Goal: Entertainment & Leisure: Consume media (video, audio)

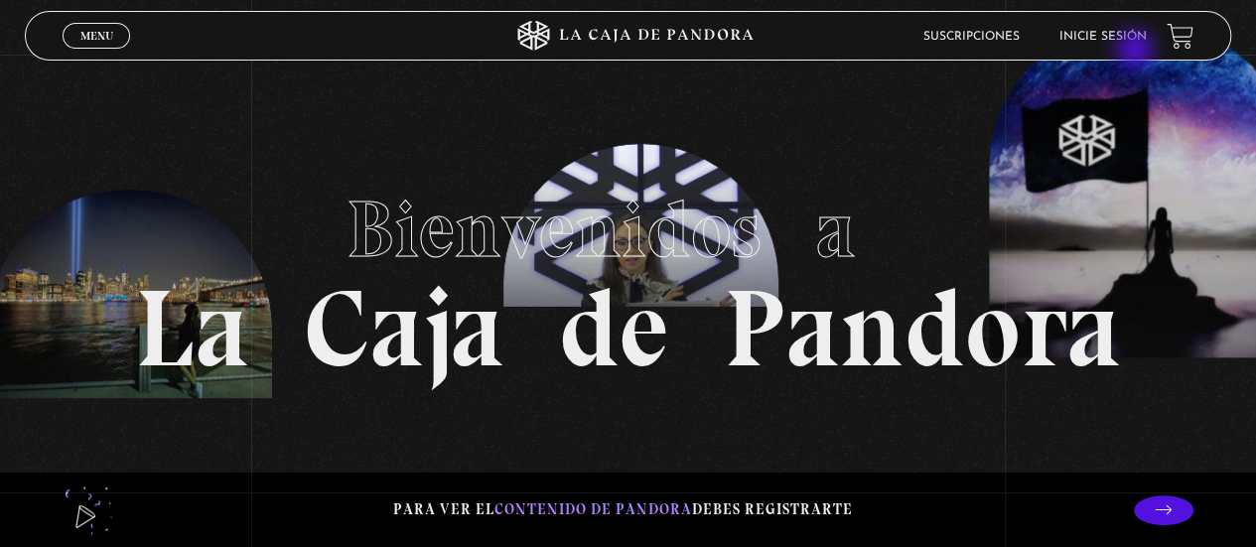
click at [1130, 51] on header "Menu Cerrar Suscripciones Inicie sesión" at bounding box center [627, 36] width 1205 height 50
click at [1128, 37] on link "Inicie sesión" at bounding box center [1102, 37] width 87 height 12
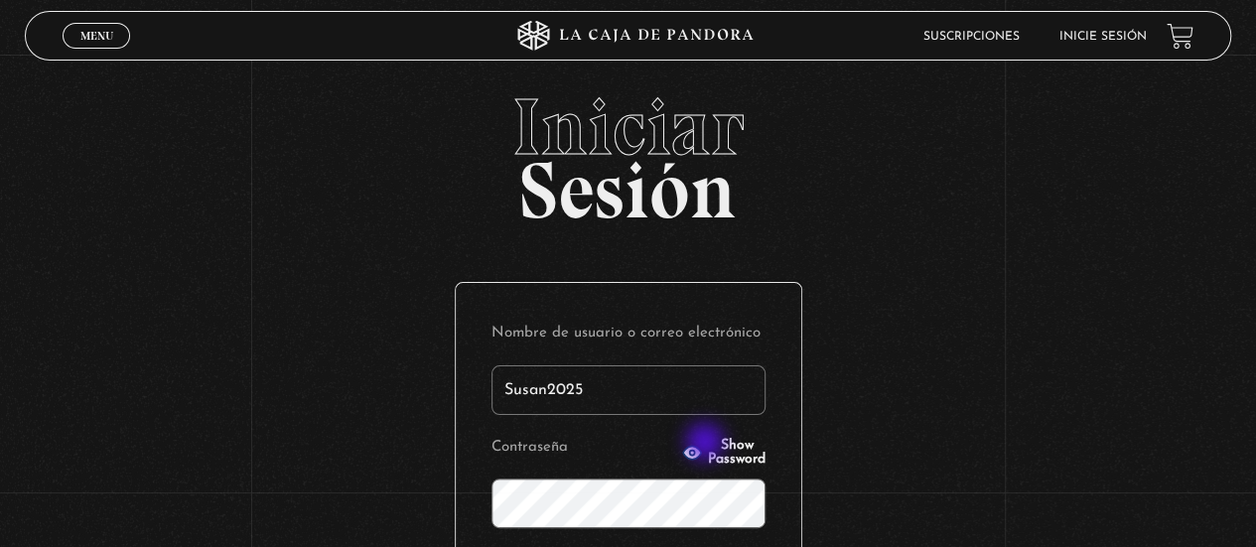
click at [707, 435] on p "Contraseña Show Password" at bounding box center [628, 480] width 274 height 95
click at [706, 444] on button "Show Password" at bounding box center [723, 453] width 83 height 28
type input "Susan2025"
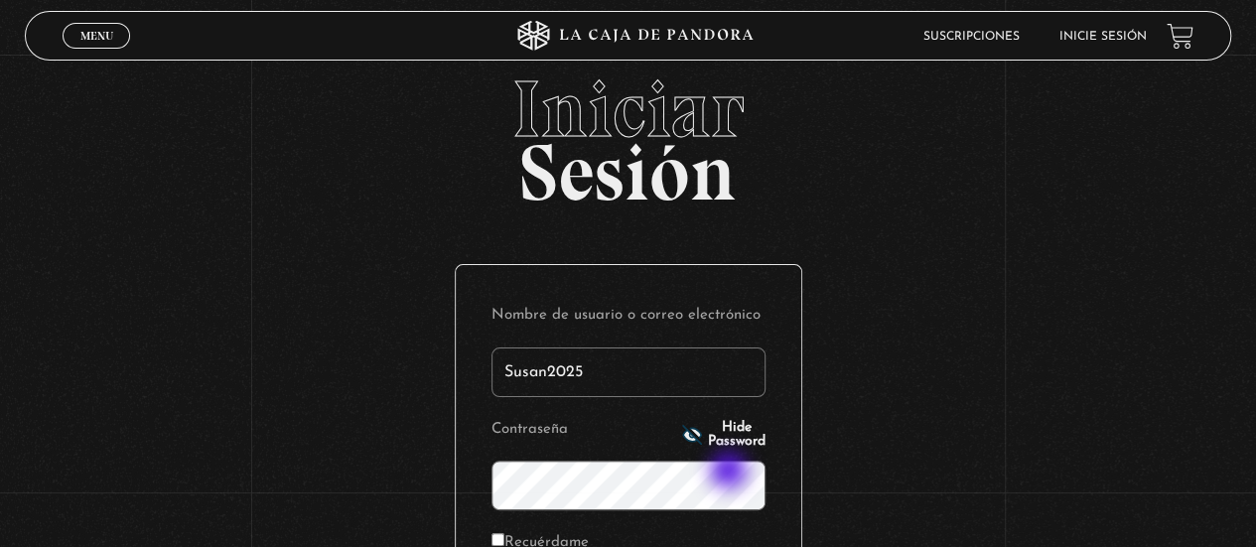
scroll to position [298, 0]
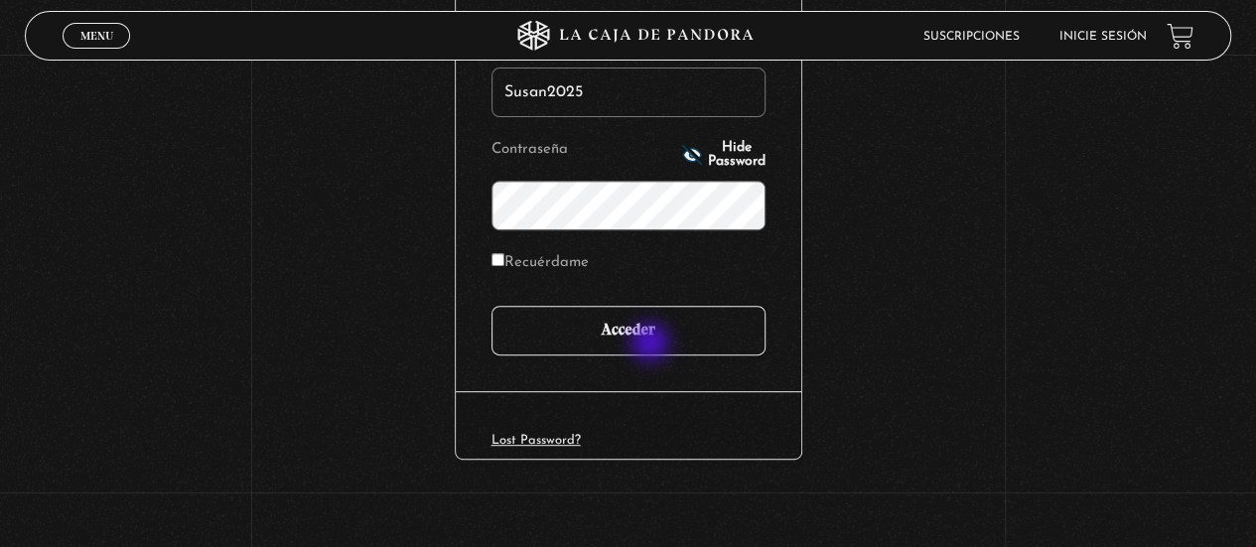
click at [652, 345] on input "Acceder" at bounding box center [628, 331] width 274 height 50
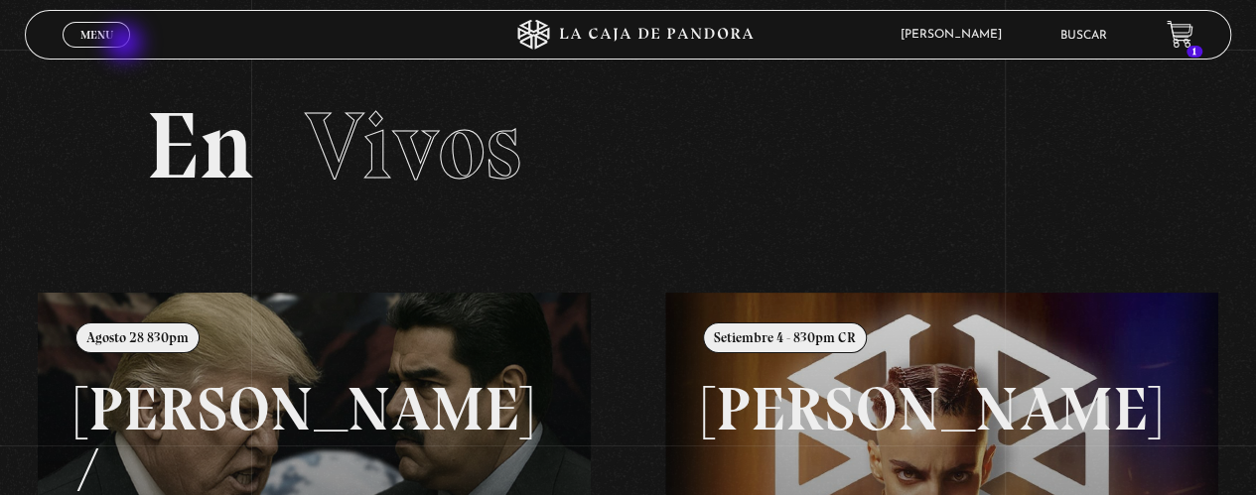
click at [126, 45] on div "Menu Cerrar" at bounding box center [251, 35] width 377 height 48
click at [112, 37] on span "Menu" at bounding box center [96, 35] width 33 height 12
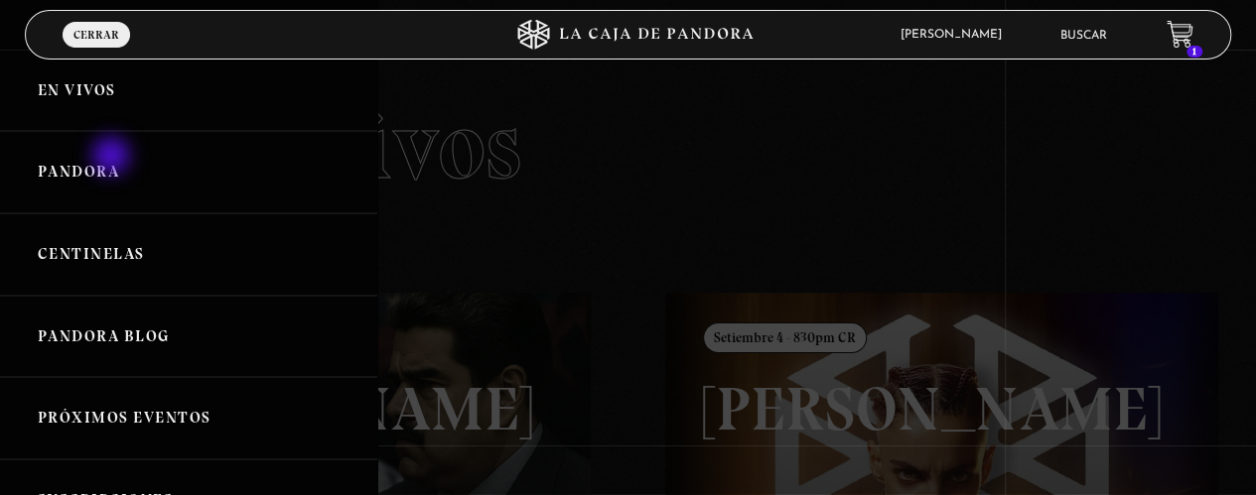
click at [113, 158] on link "Pandora" at bounding box center [188, 172] width 377 height 82
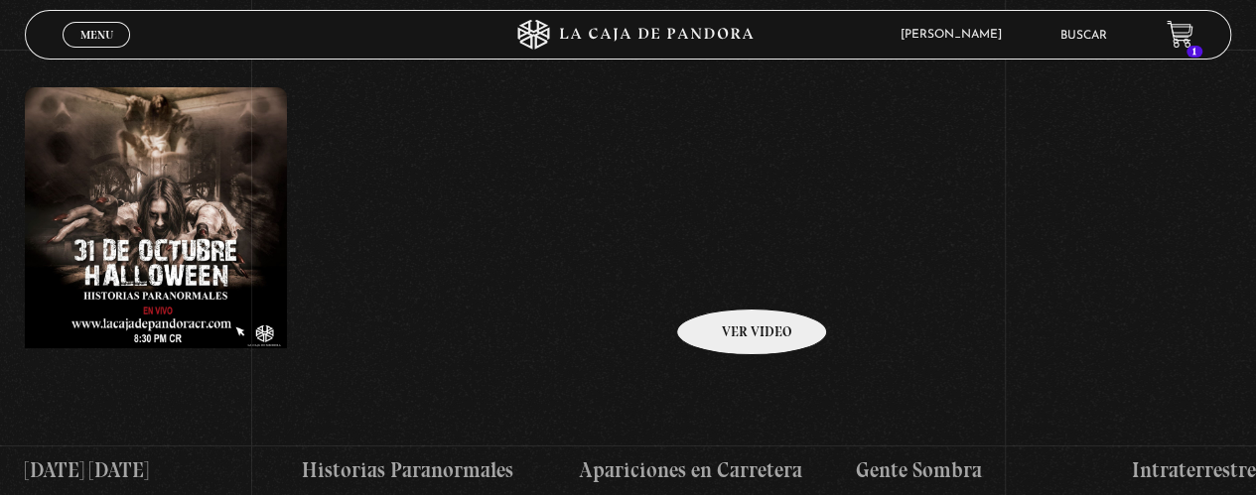
scroll to position [993, 0]
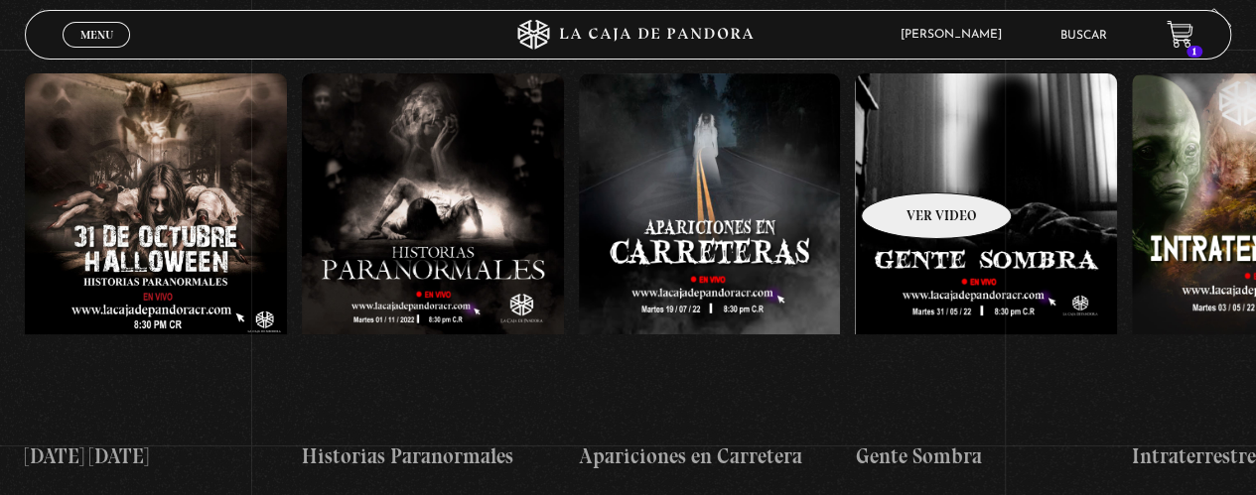
click at [910, 162] on figure at bounding box center [986, 251] width 262 height 357
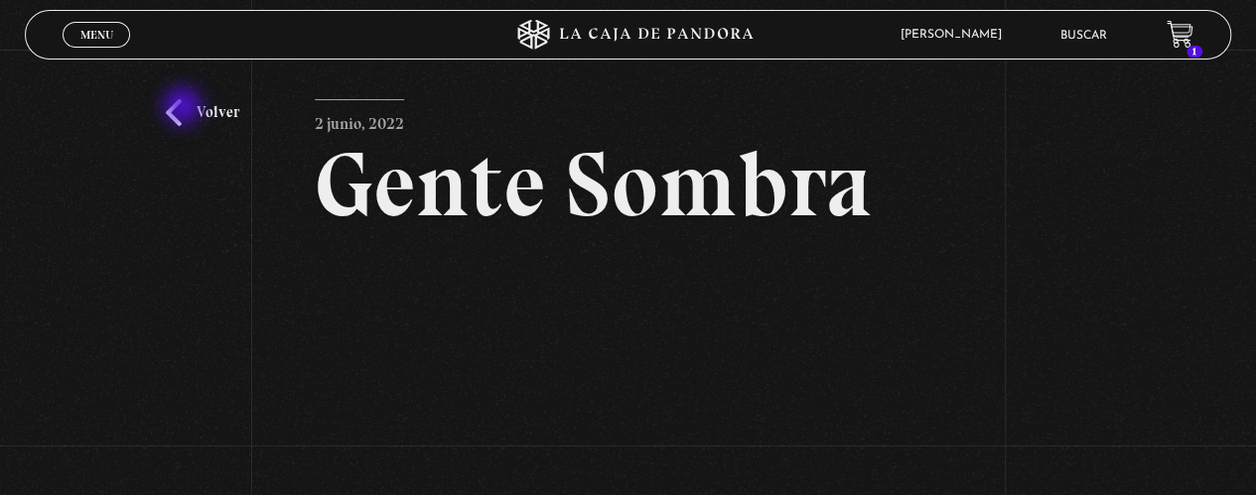
click at [185, 108] on link "Volver" at bounding box center [202, 112] width 73 height 27
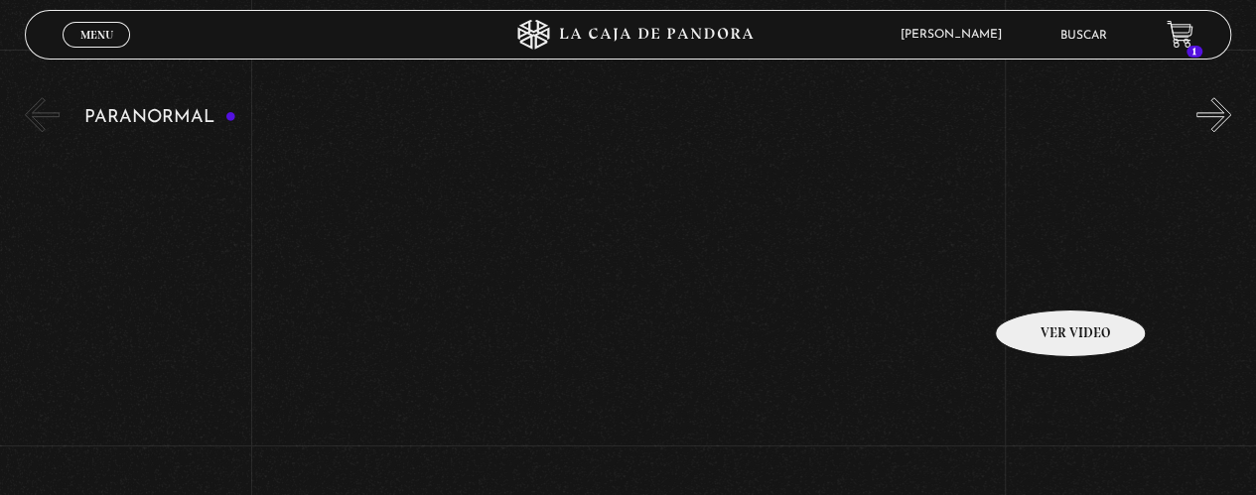
scroll to position [893, 0]
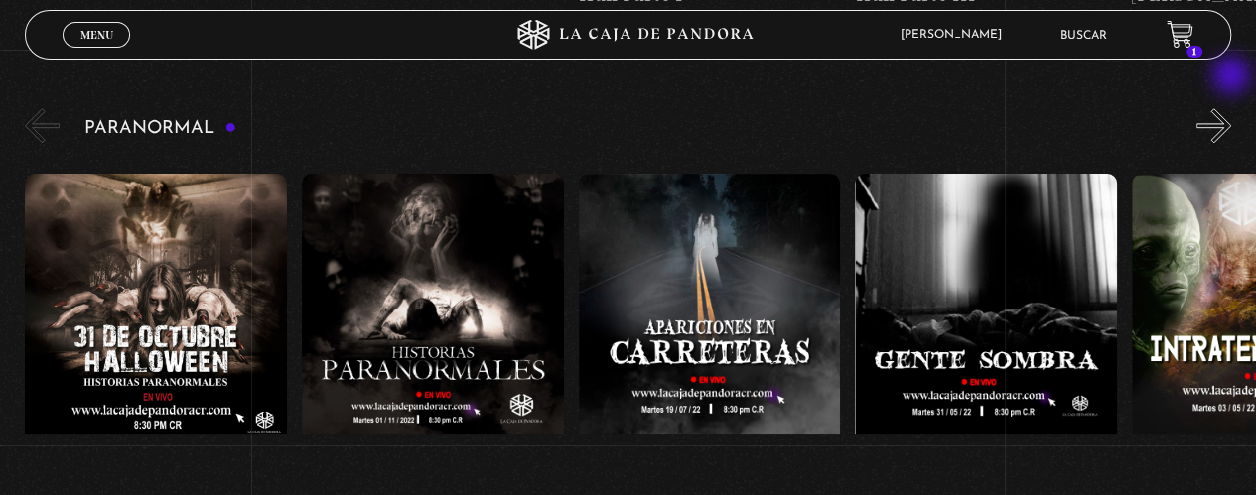
click at [1231, 108] on button "»" at bounding box center [1213, 125] width 35 height 35
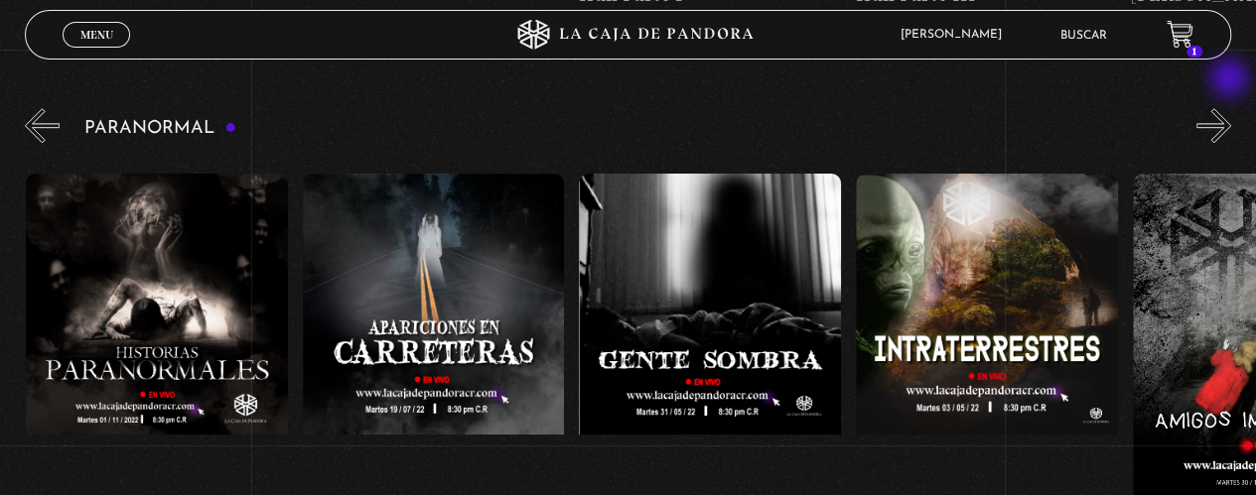
click at [1231, 108] on button "»" at bounding box center [1213, 125] width 35 height 35
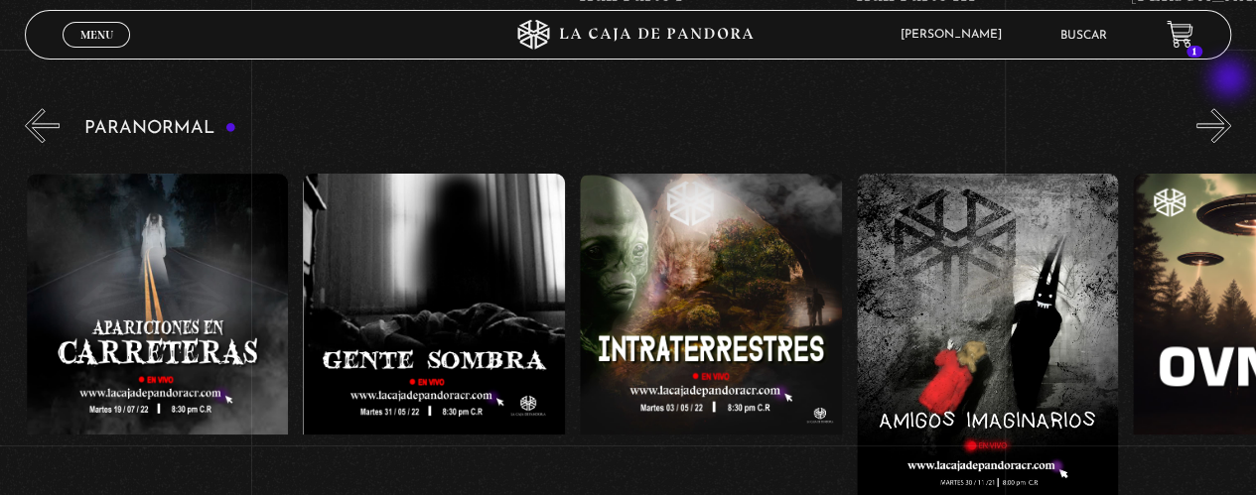
scroll to position [0, 553]
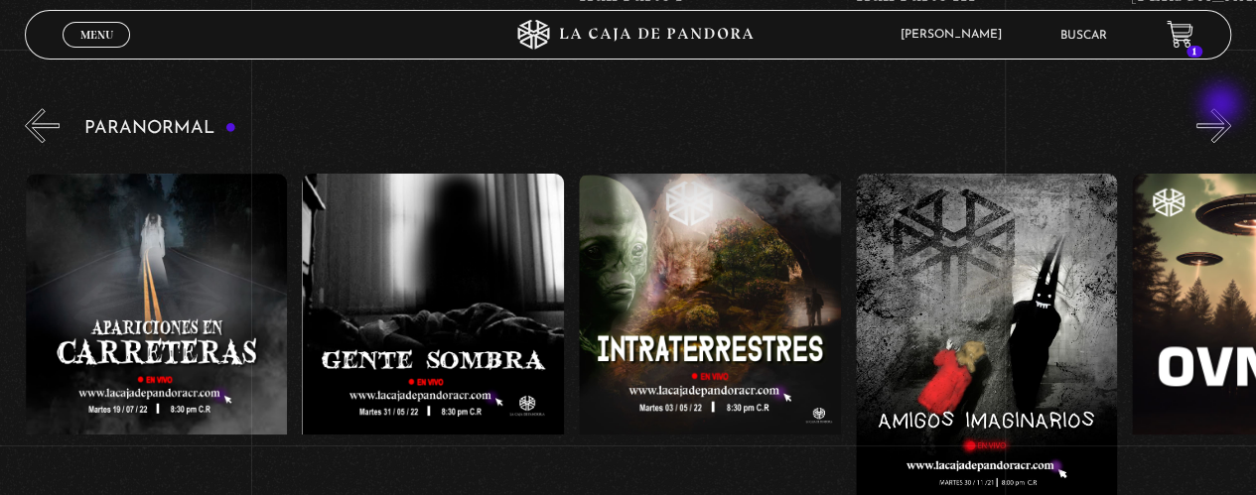
click at [1219, 108] on button "»" at bounding box center [1213, 125] width 35 height 35
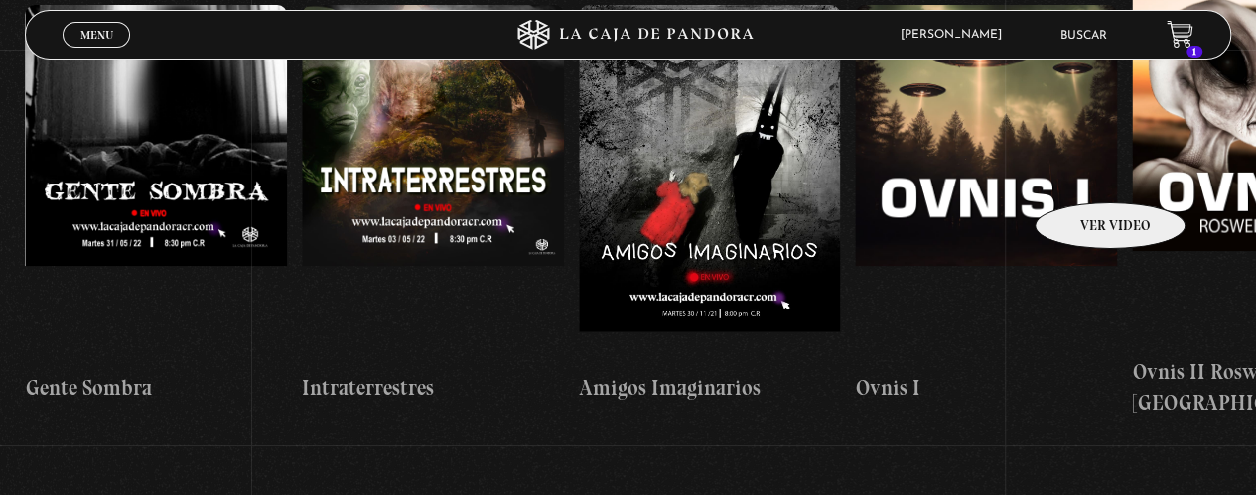
scroll to position [893, 0]
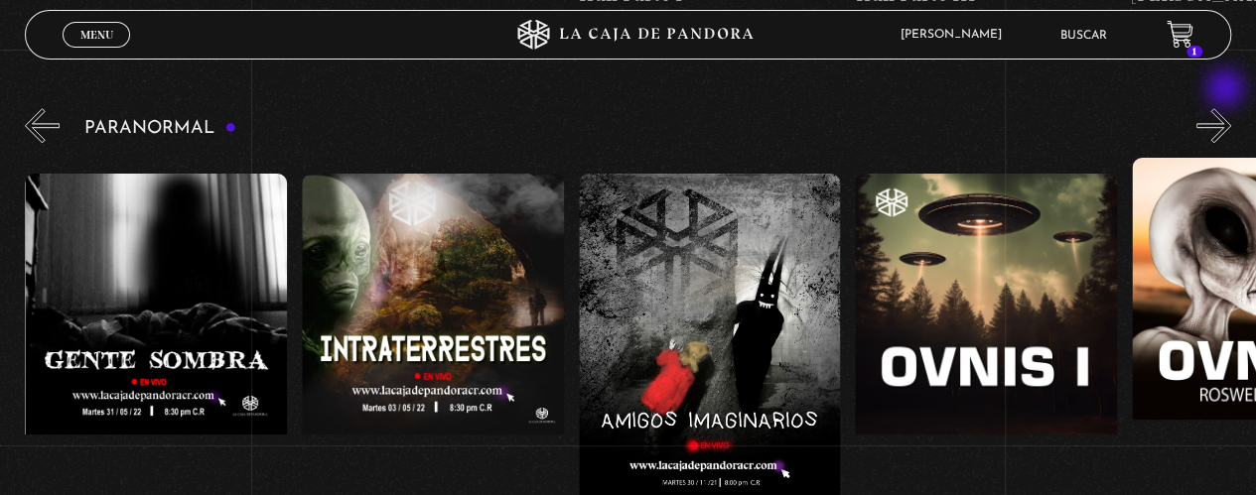
click at [1227, 108] on button "»" at bounding box center [1213, 125] width 35 height 35
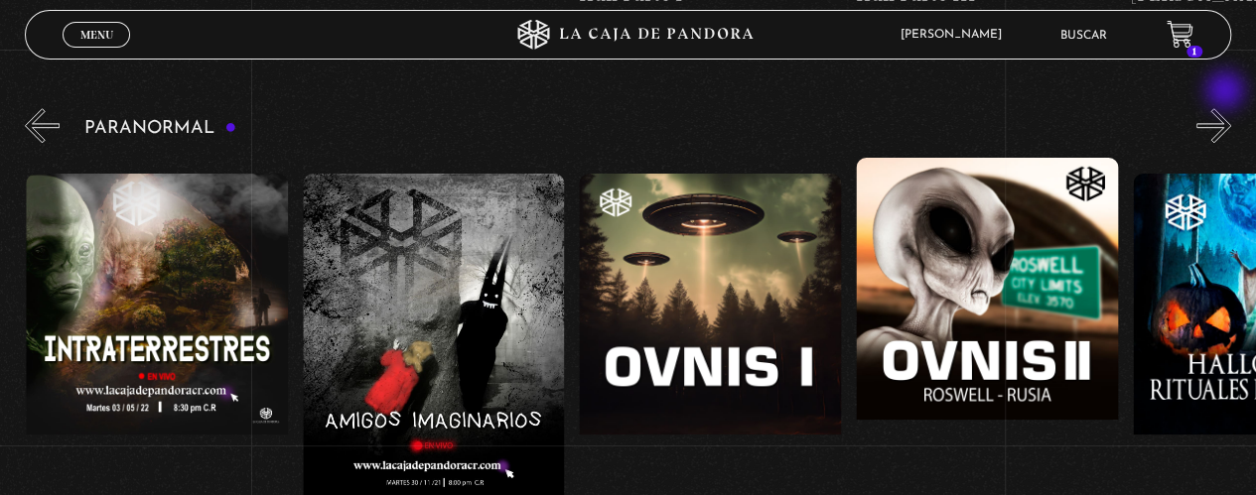
click at [1227, 108] on button "»" at bounding box center [1213, 125] width 35 height 35
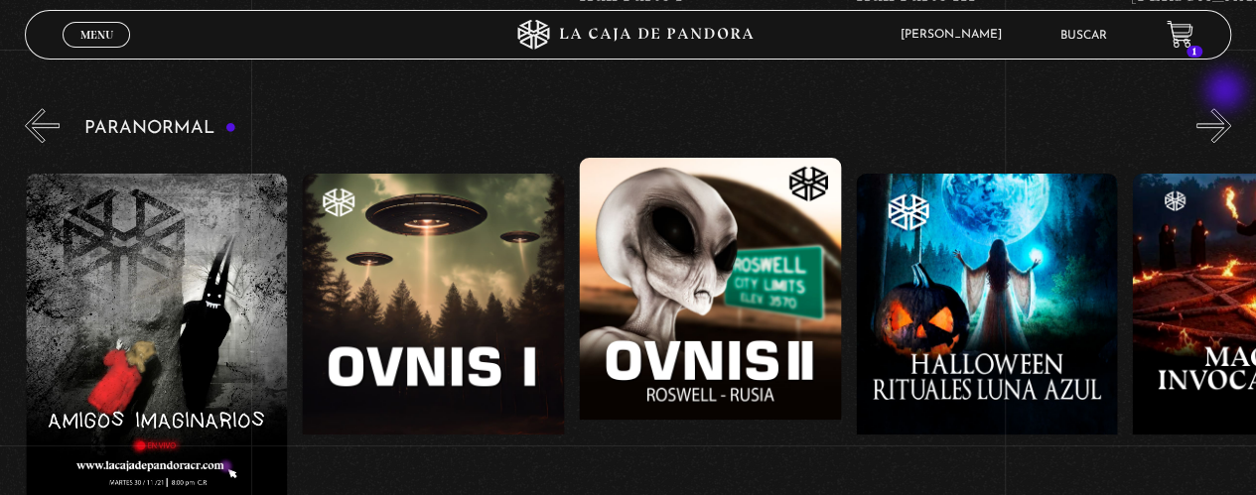
click at [1227, 108] on button "»" at bounding box center [1213, 125] width 35 height 35
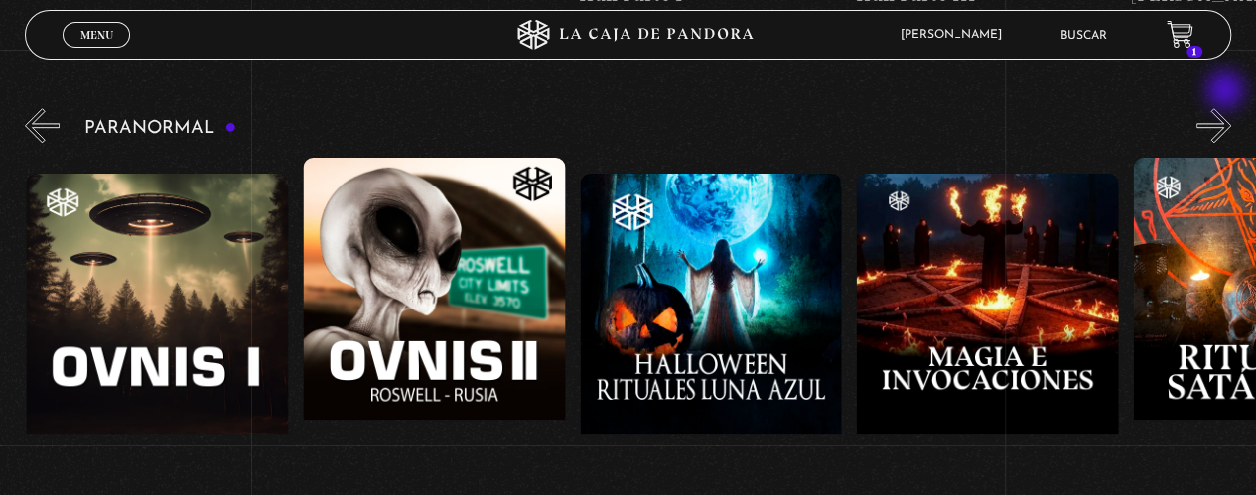
scroll to position [0, 1660]
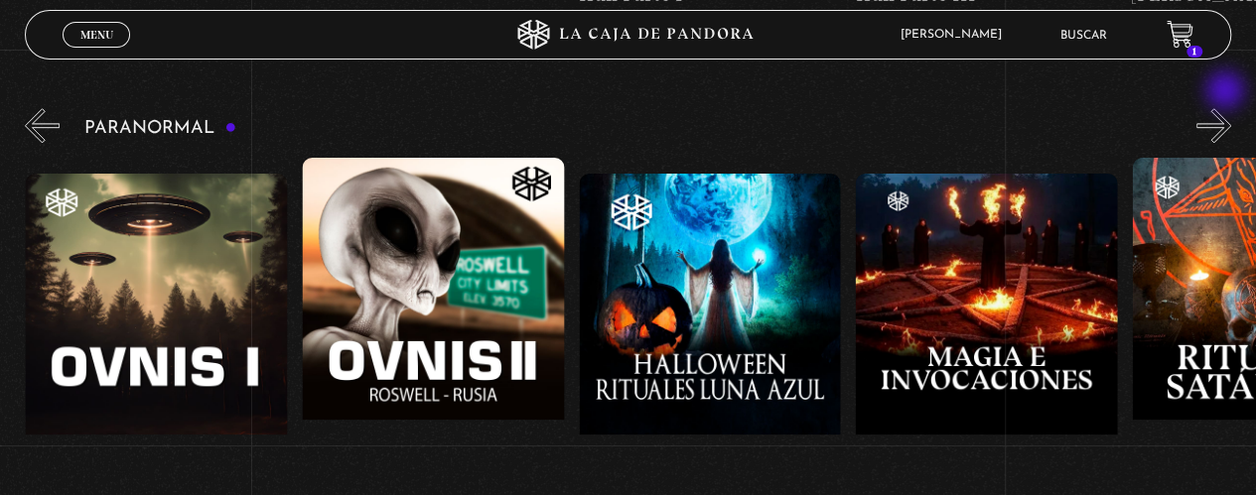
click at [1227, 108] on button "»" at bounding box center [1213, 125] width 35 height 35
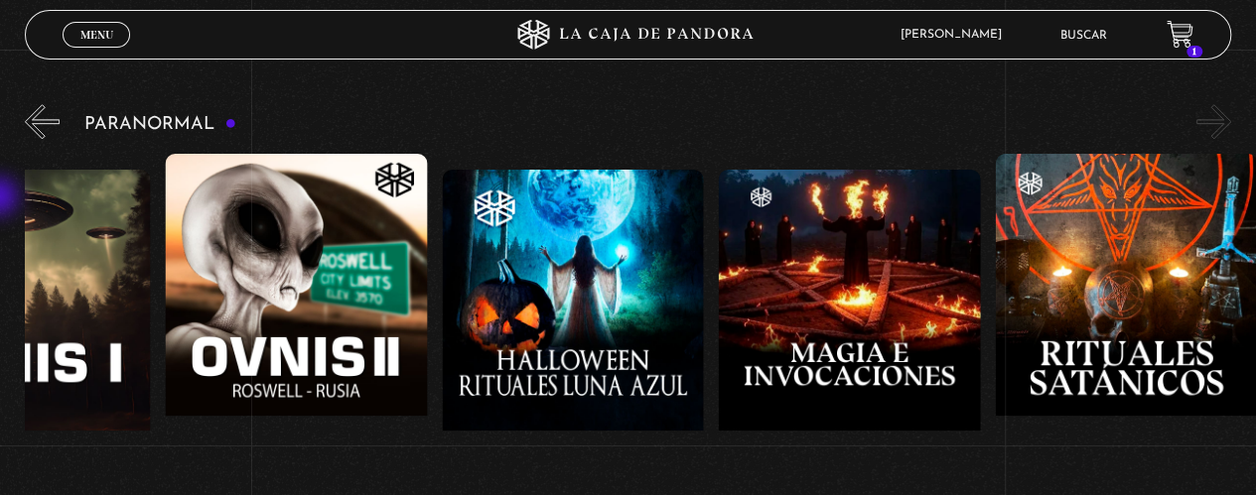
scroll to position [793, 0]
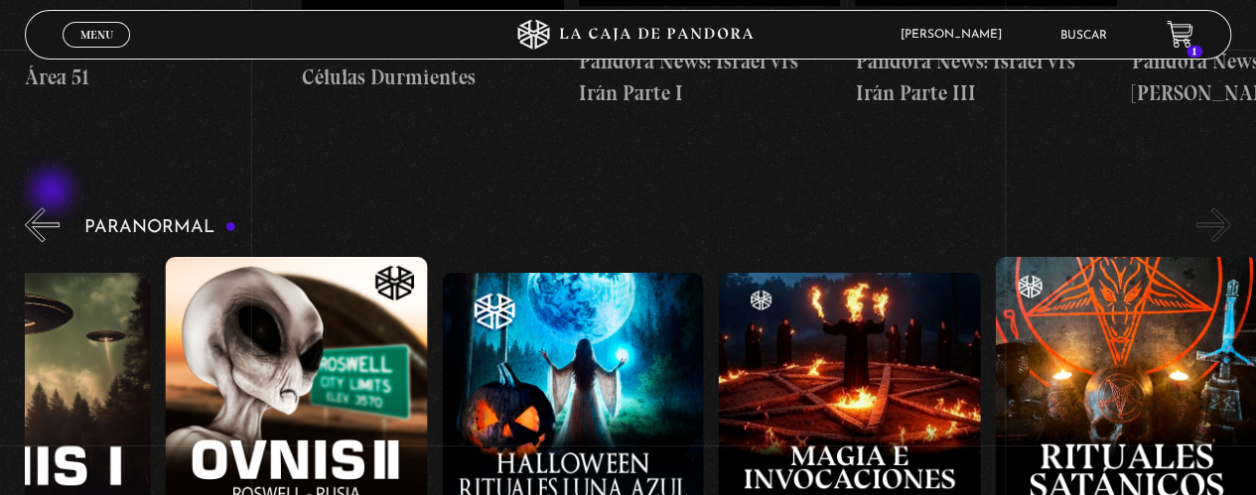
click at [52, 208] on button "«" at bounding box center [42, 225] width 35 height 35
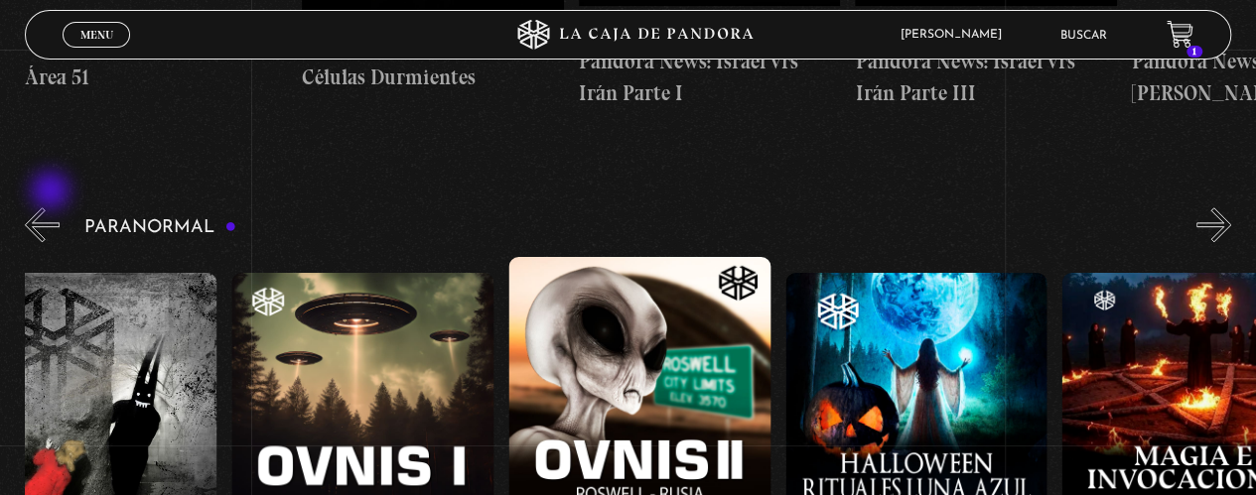
click at [53, 208] on button "«" at bounding box center [42, 225] width 35 height 35
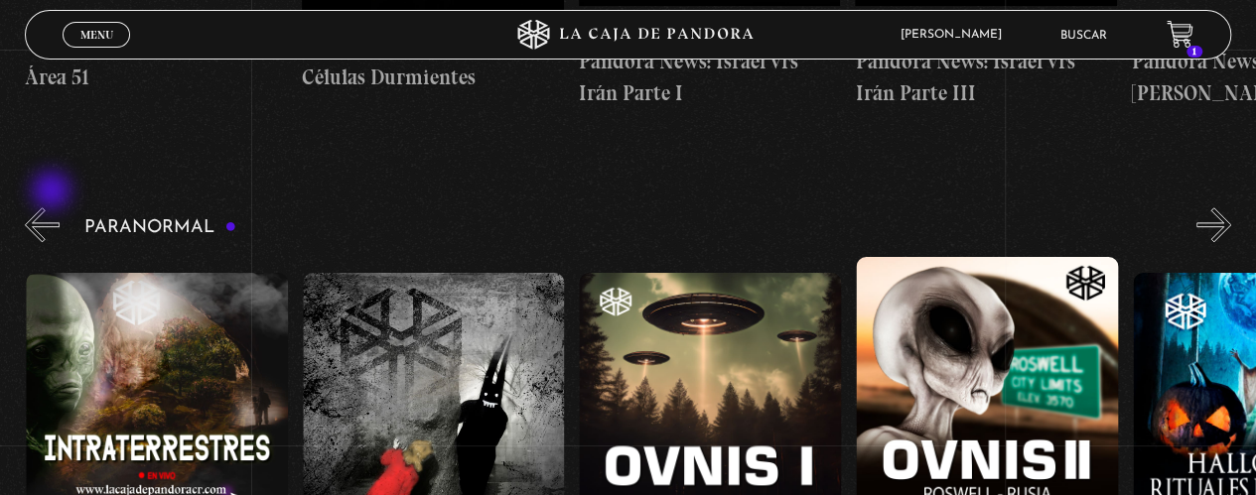
click at [54, 208] on button "«" at bounding box center [42, 225] width 35 height 35
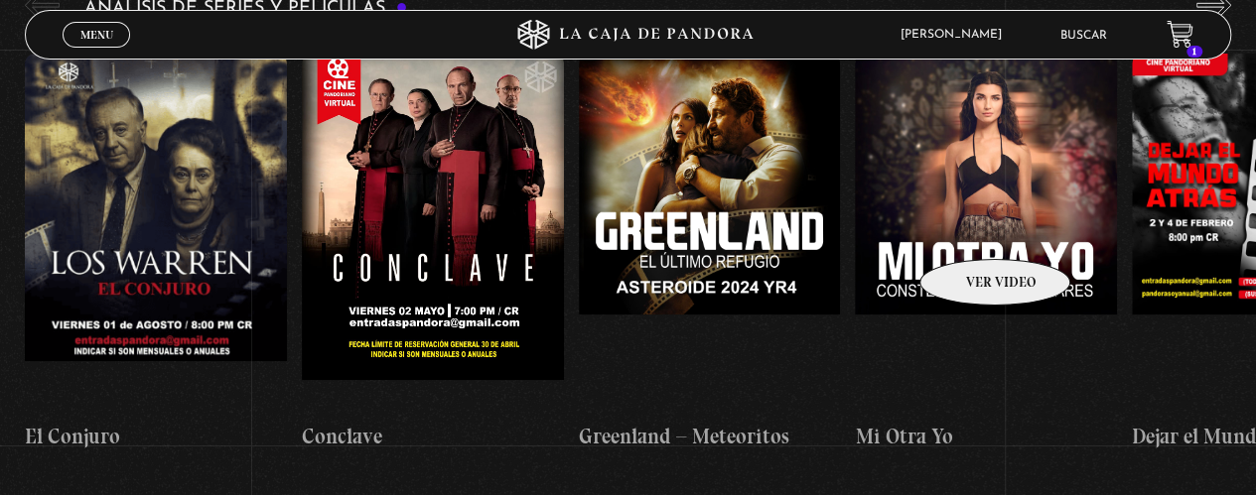
scroll to position [2680, 0]
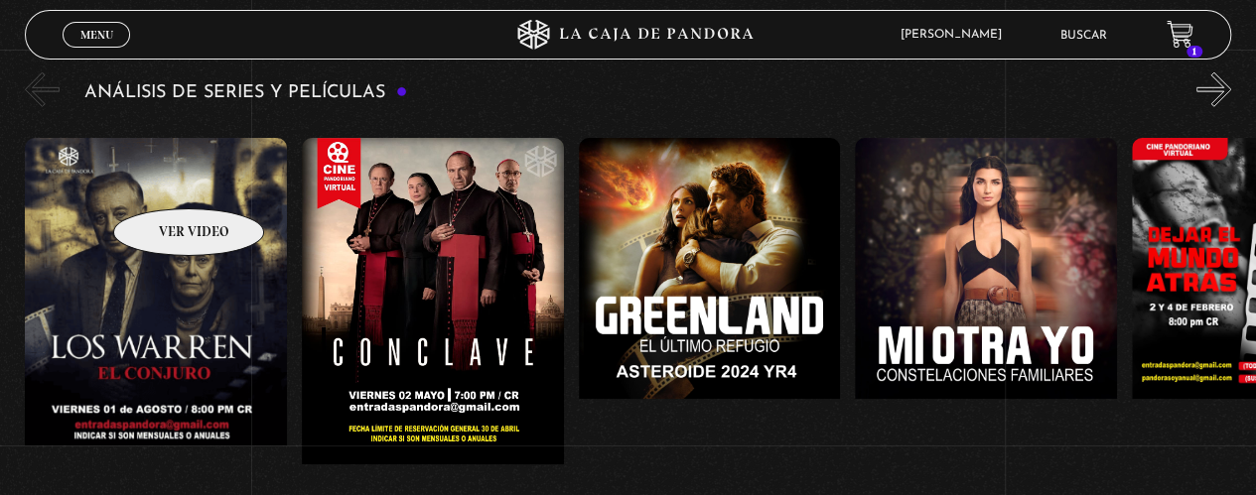
click at [169, 182] on figure at bounding box center [156, 316] width 262 height 357
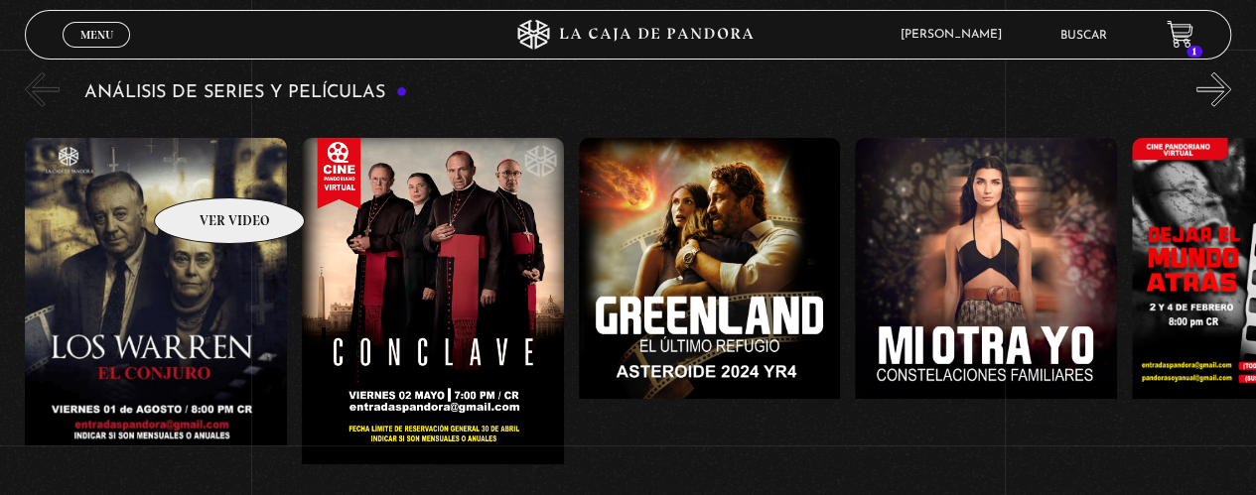
click at [203, 167] on figure at bounding box center [156, 316] width 262 height 357
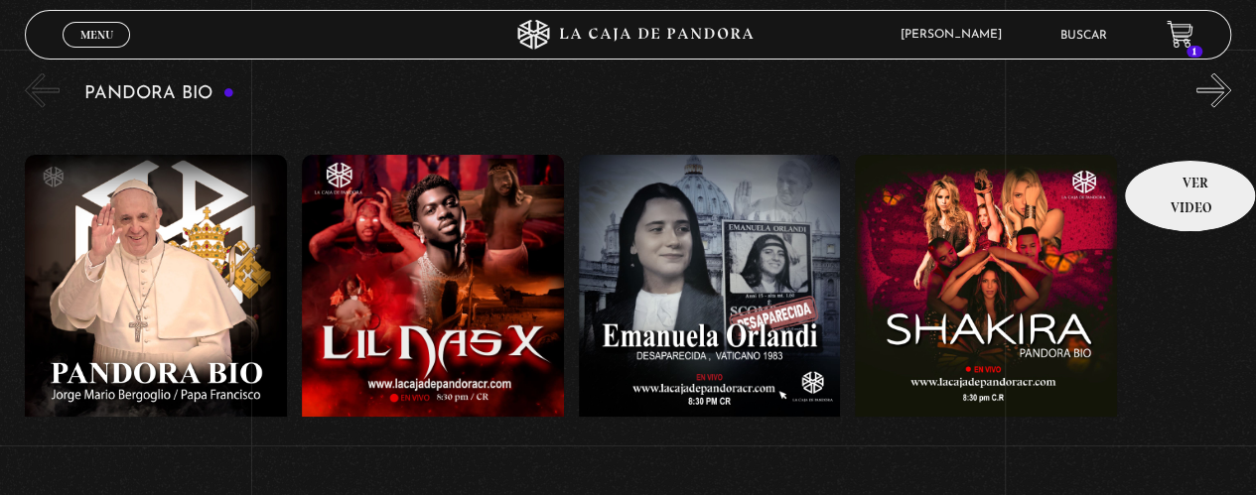
scroll to position [1985, 0]
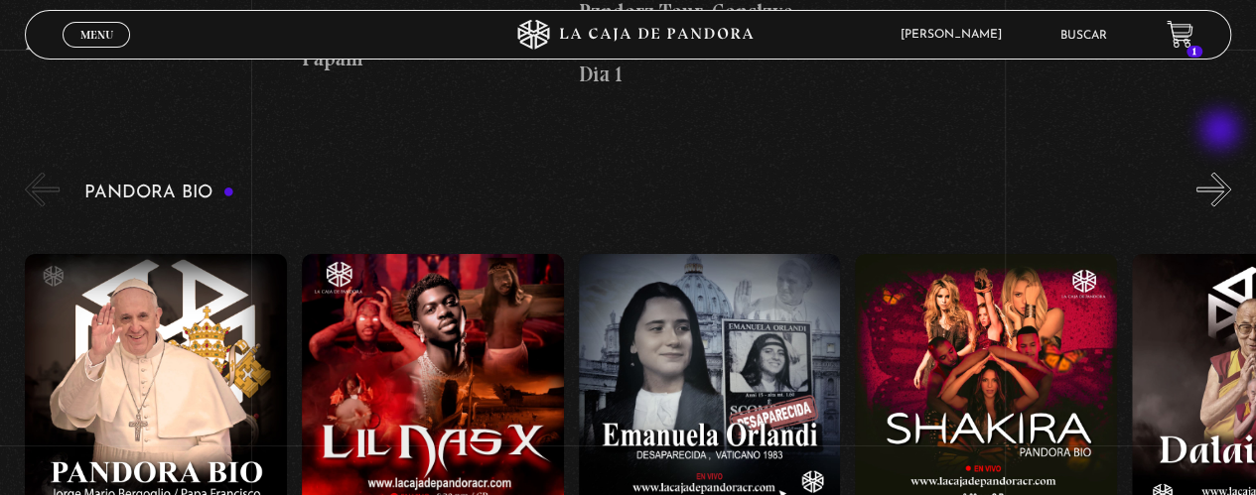
click at [1222, 173] on button "»" at bounding box center [1213, 190] width 35 height 35
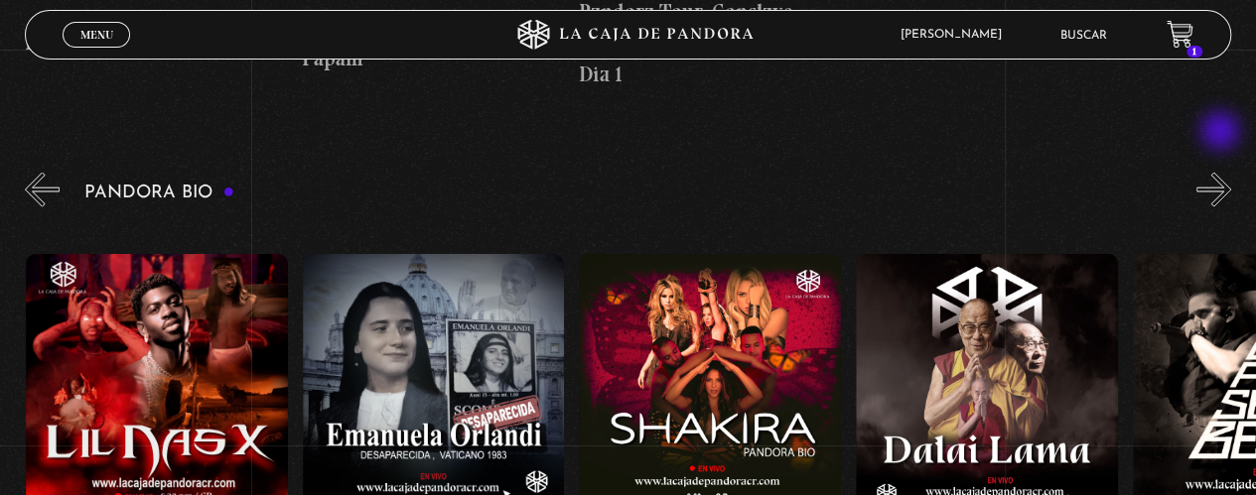
click at [1222, 173] on button "»" at bounding box center [1213, 190] width 35 height 35
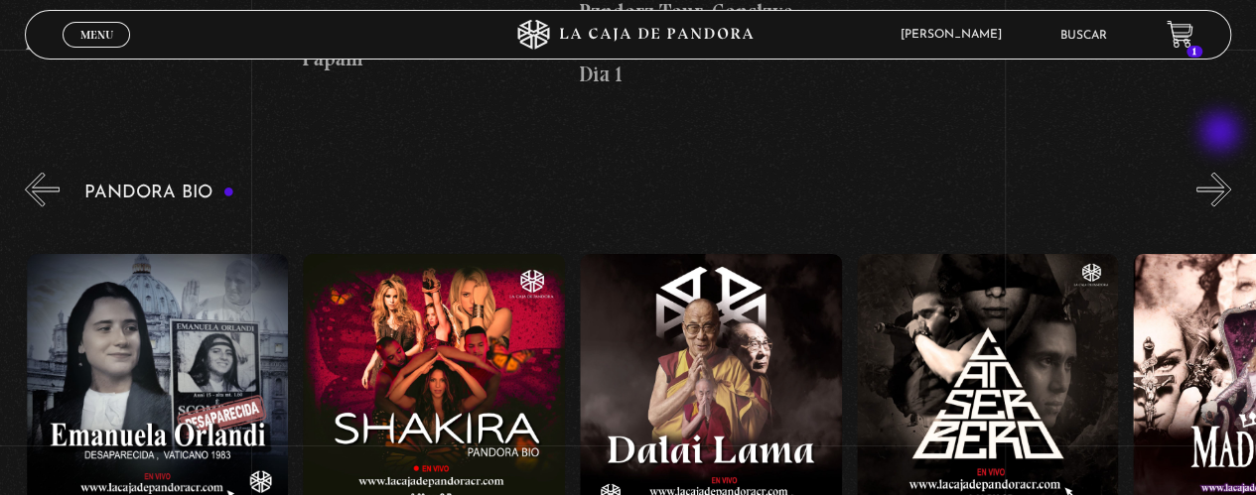
scroll to position [0, 553]
click at [1222, 173] on button "»" at bounding box center [1213, 190] width 35 height 35
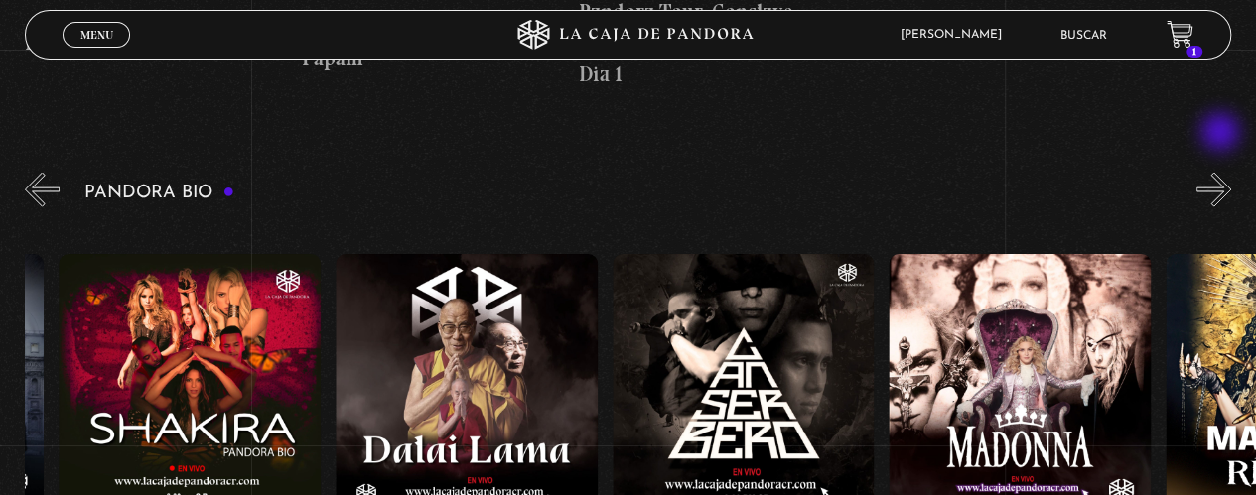
click at [1222, 173] on button "»" at bounding box center [1213, 190] width 35 height 35
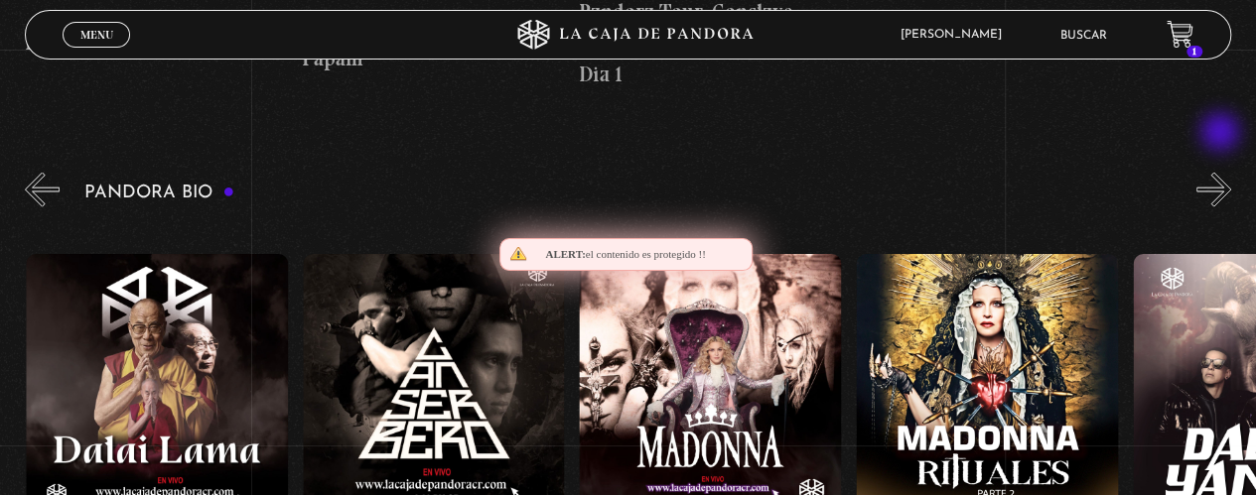
click at [1222, 173] on button "»" at bounding box center [1213, 190] width 35 height 35
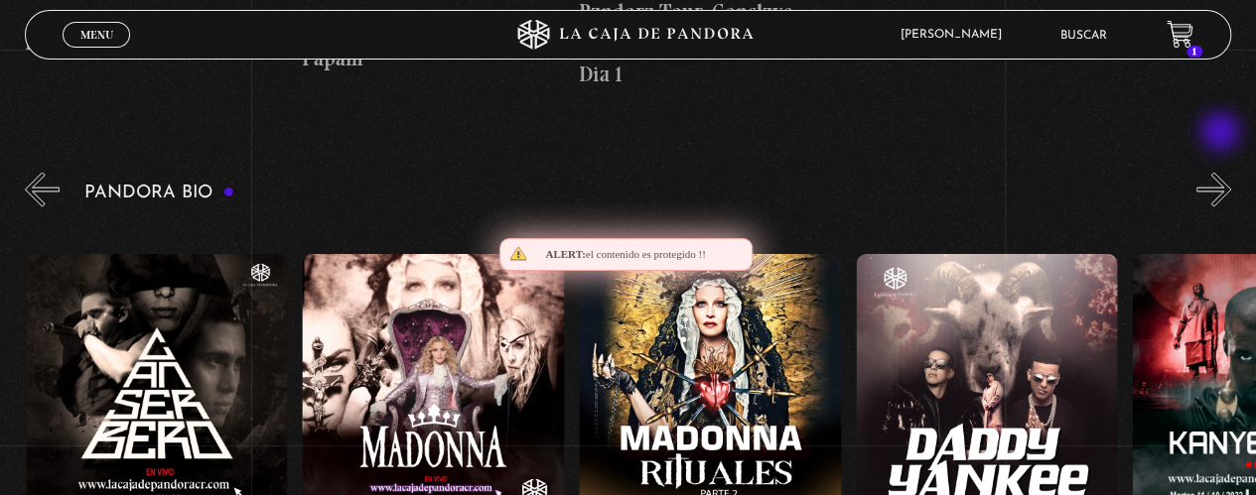
click at [1222, 173] on button "»" at bounding box center [1213, 190] width 35 height 35
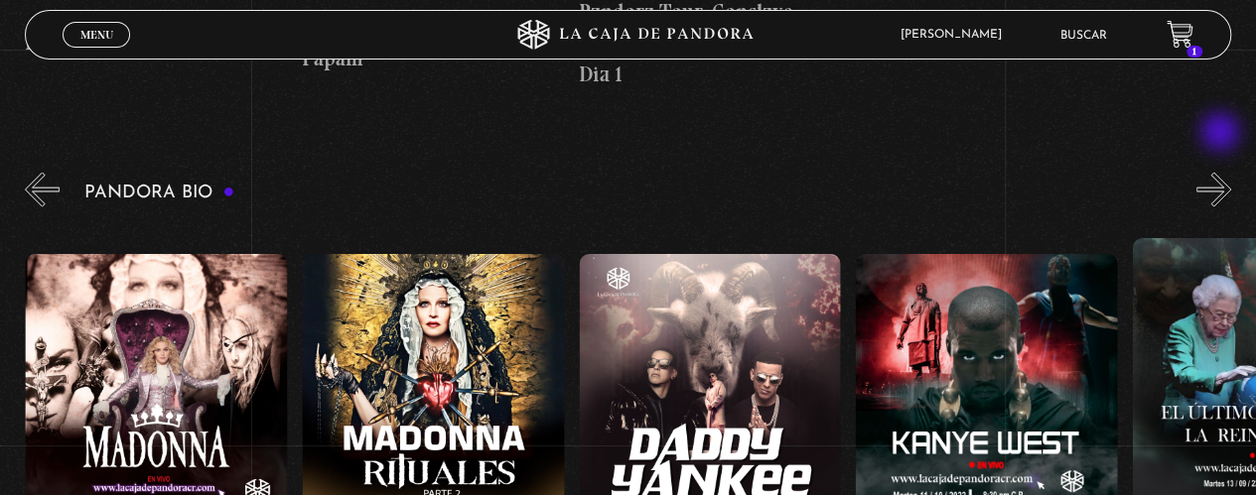
click at [1222, 173] on button "»" at bounding box center [1213, 190] width 35 height 35
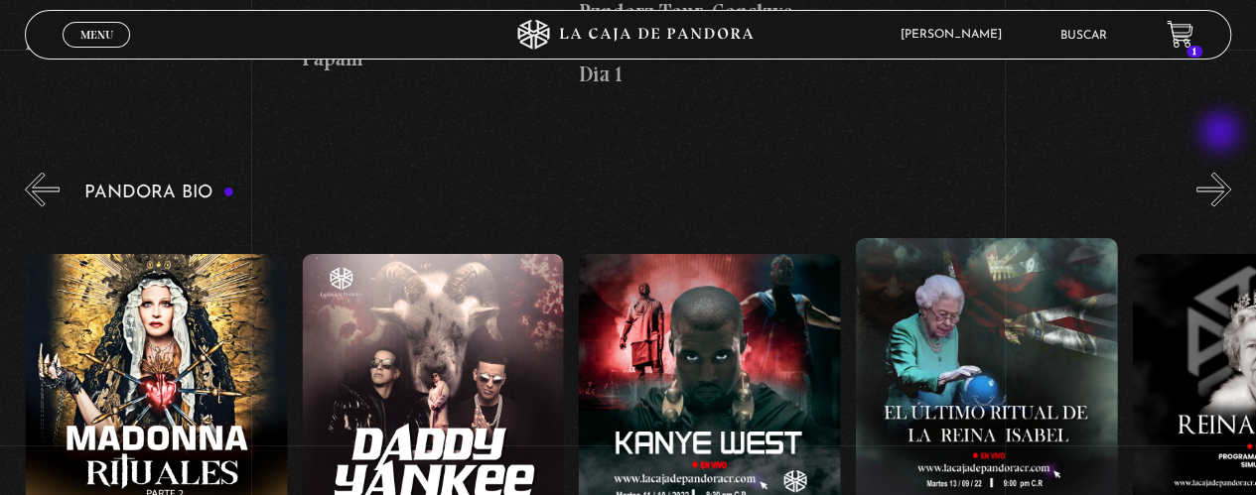
click at [1222, 173] on button "»" at bounding box center [1213, 190] width 35 height 35
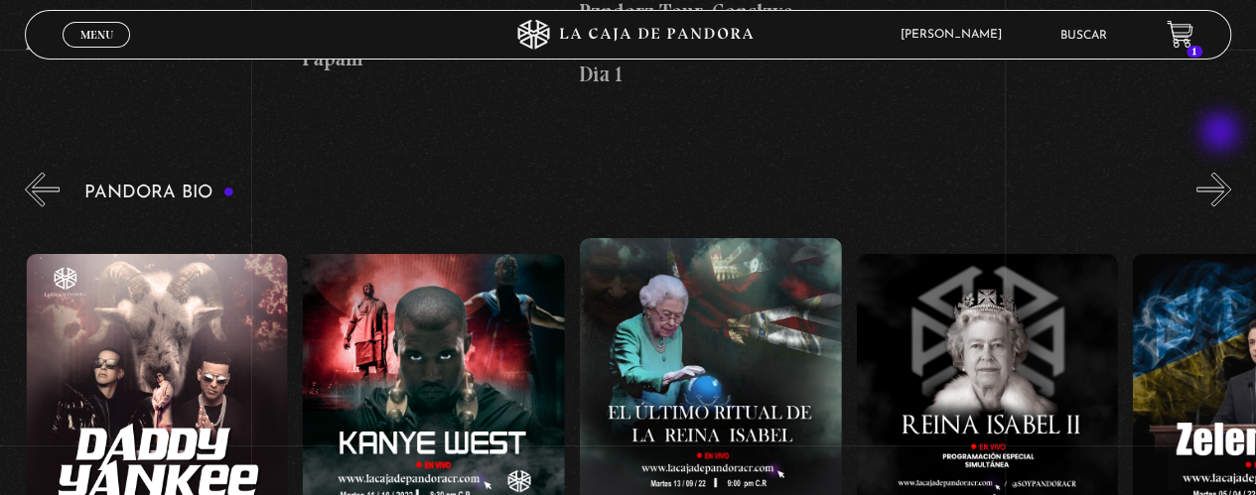
scroll to position [0, 2213]
click at [1222, 173] on button "»" at bounding box center [1213, 190] width 35 height 35
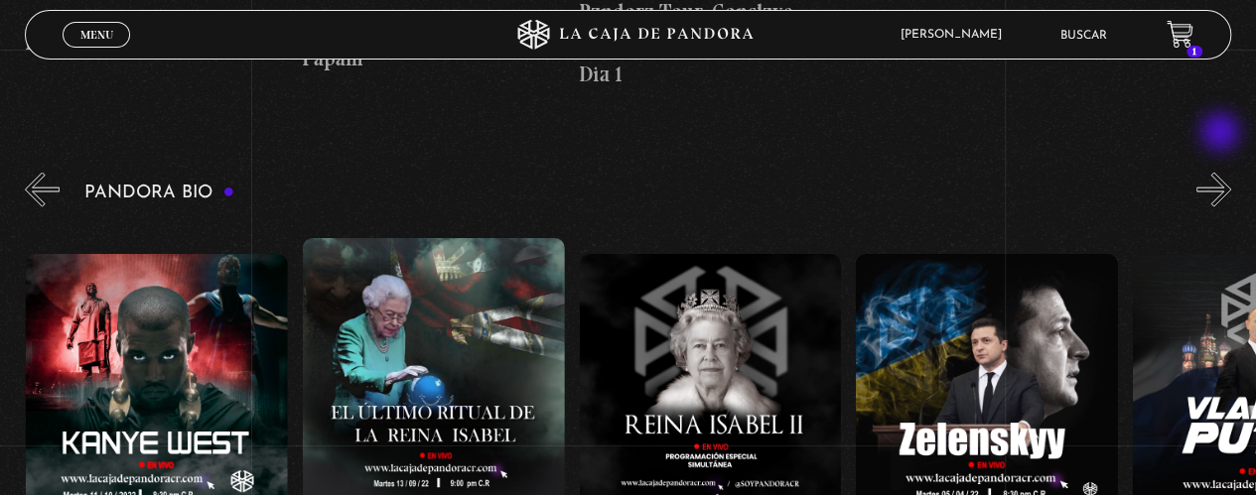
scroll to position [0, 2490]
click at [1222, 173] on button "»" at bounding box center [1213, 190] width 35 height 35
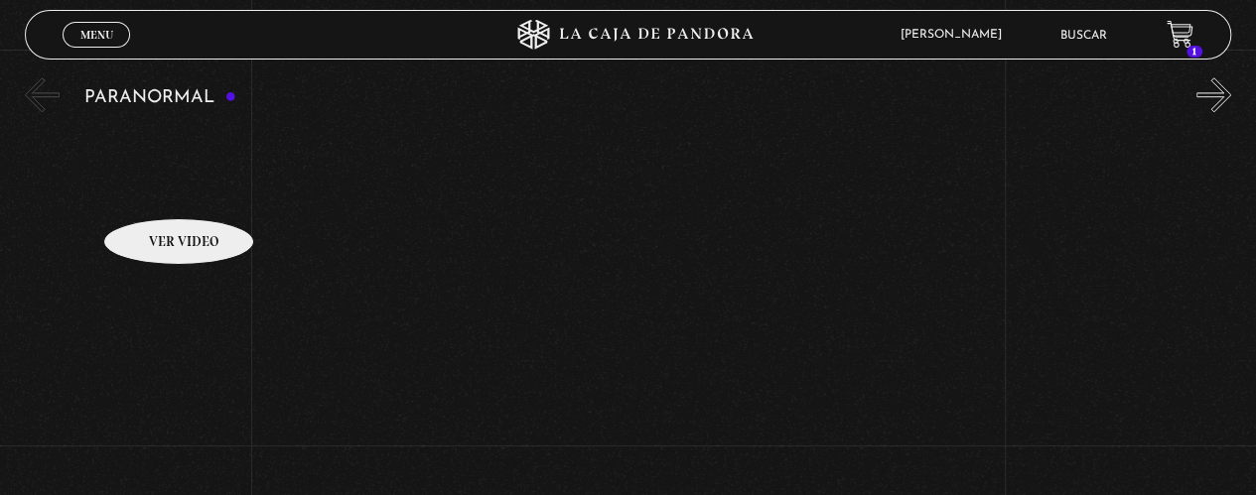
scroll to position [893, 0]
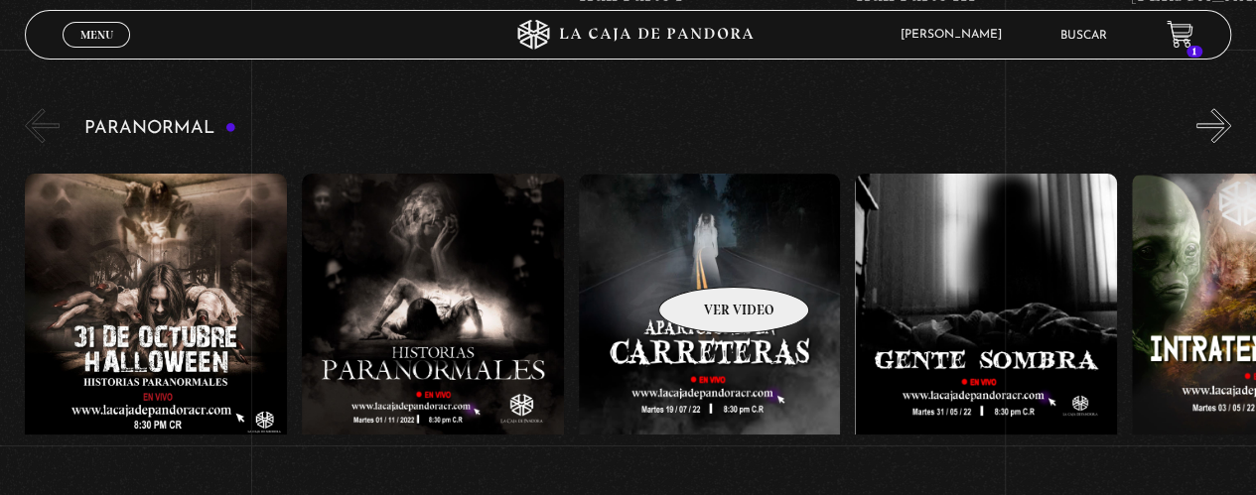
click at [708, 257] on figure at bounding box center [710, 352] width 262 height 357
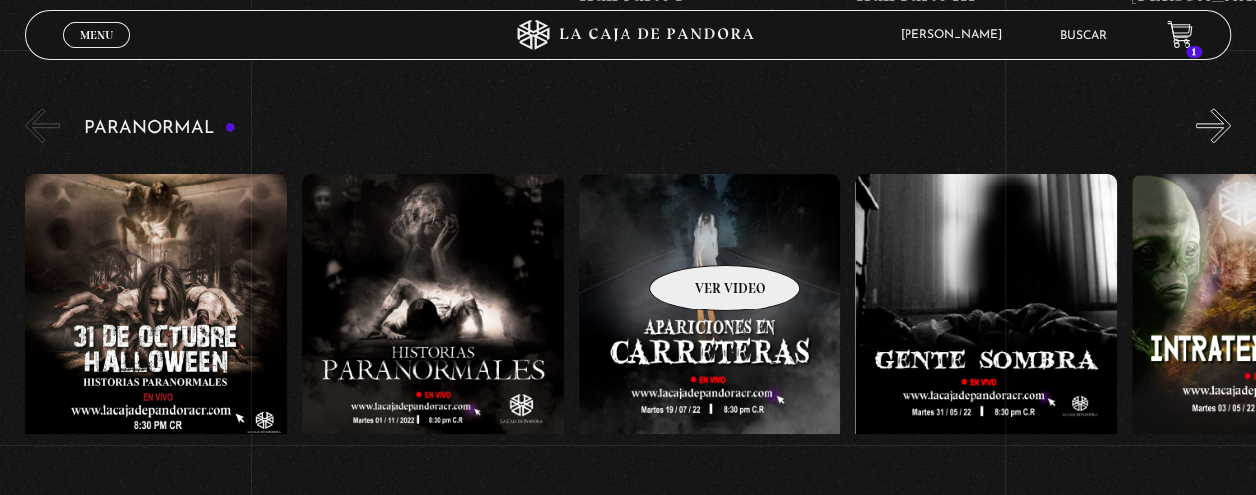
click at [700, 235] on figure at bounding box center [710, 352] width 262 height 357
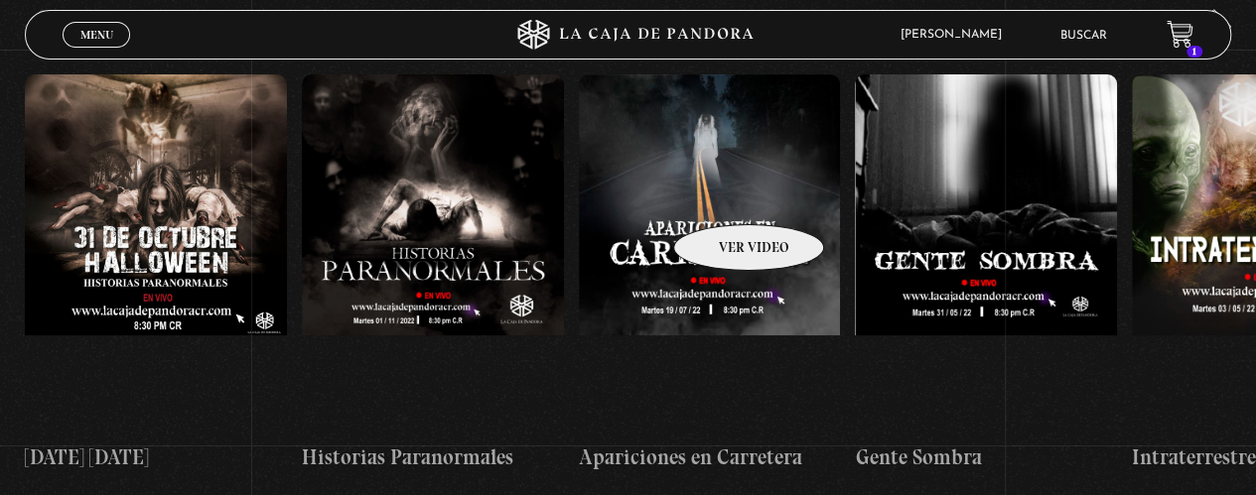
click at [714, 193] on figure at bounding box center [710, 252] width 262 height 357
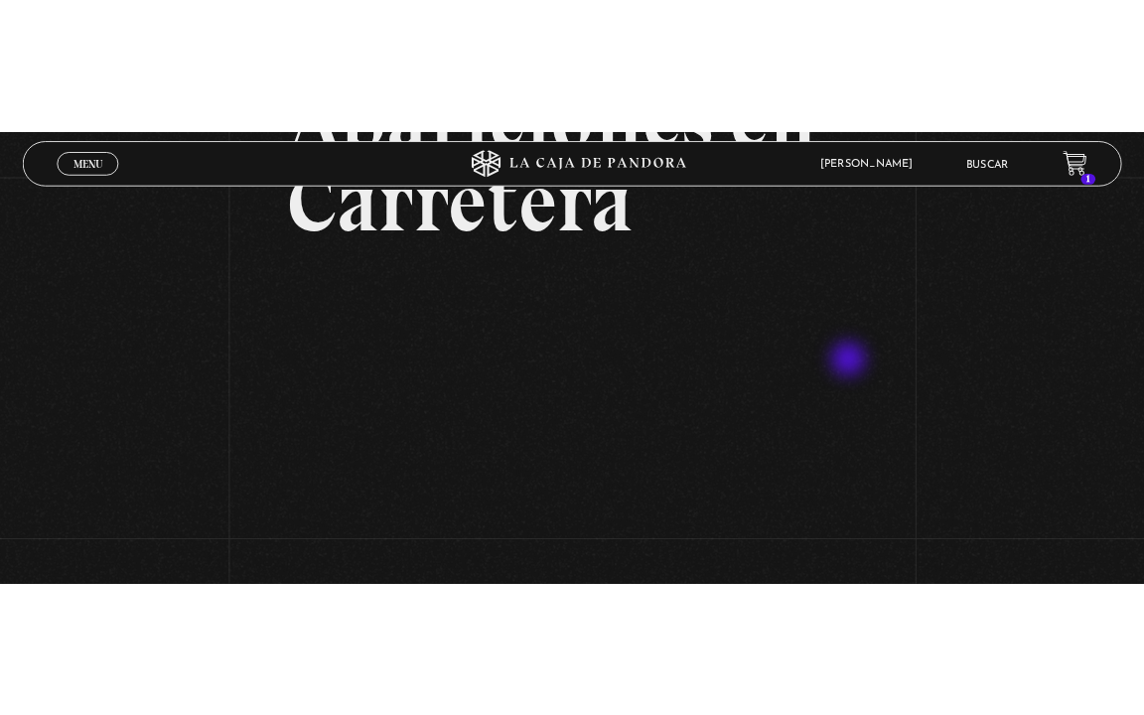
scroll to position [298, 0]
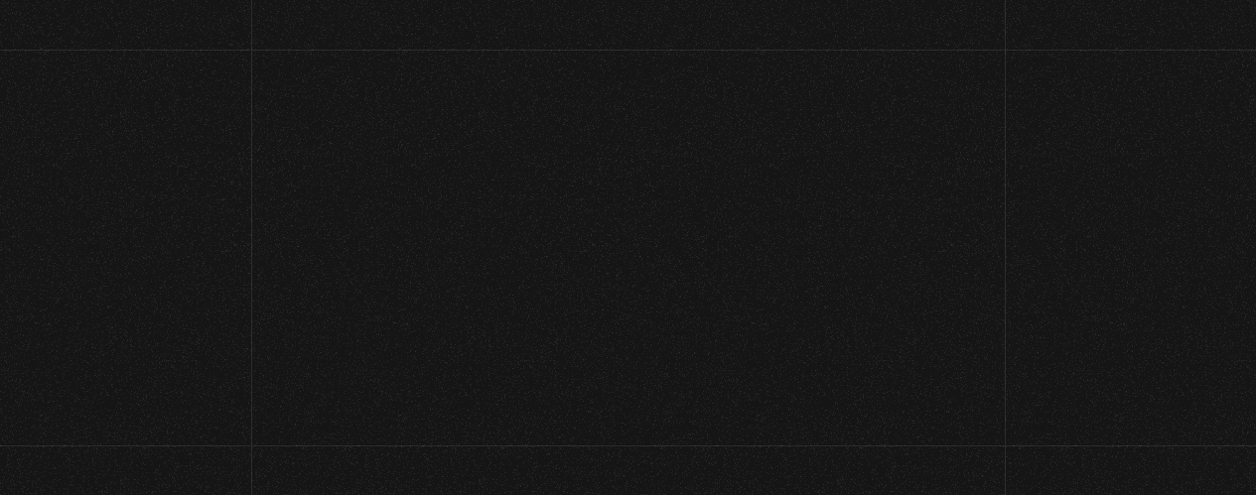
scroll to position [992, 0]
